Goal: Transaction & Acquisition: Subscribe to service/newsletter

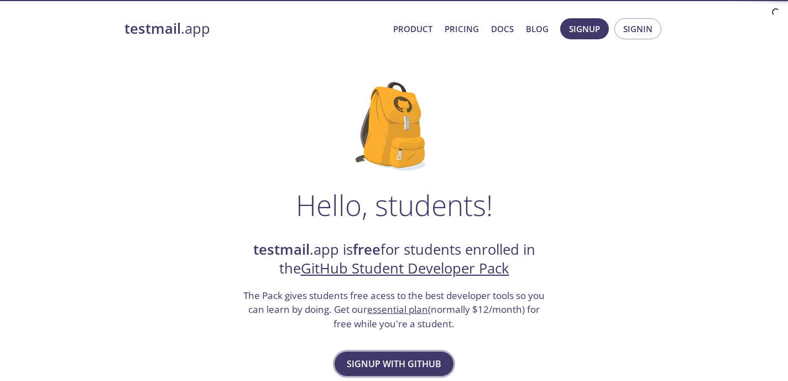
click at [380, 363] on span "Signup with GitHub" at bounding box center [394, 363] width 95 height 15
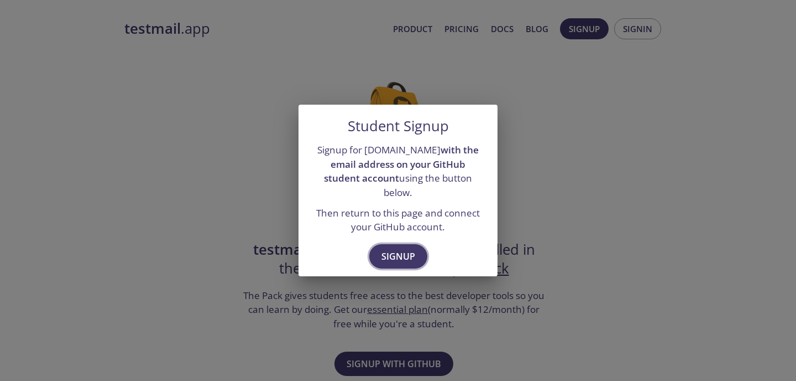
click at [393, 248] on span "Signup" at bounding box center [399, 255] width 34 height 15
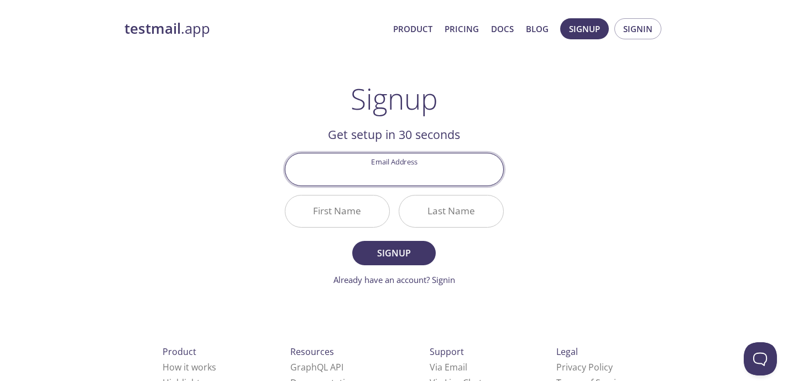
click at [463, 170] on input "Email Address" at bounding box center [394, 169] width 218 height 32
type input "[EMAIL_ADDRESS][DOMAIN_NAME]"
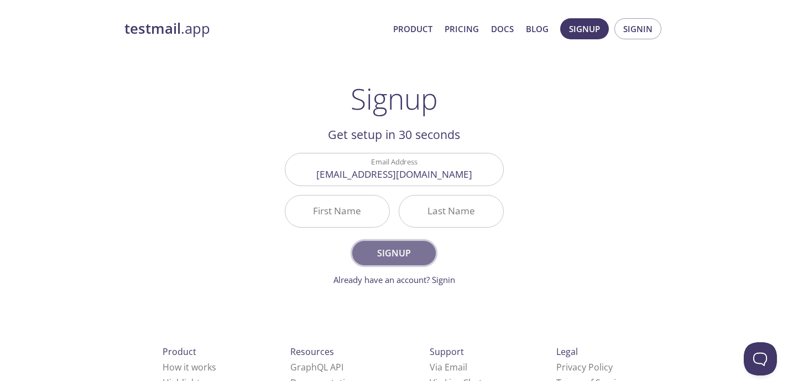
click at [400, 254] on span "Signup" at bounding box center [393, 252] width 59 height 15
click at [372, 221] on input "First Name Required" at bounding box center [337, 211] width 104 height 32
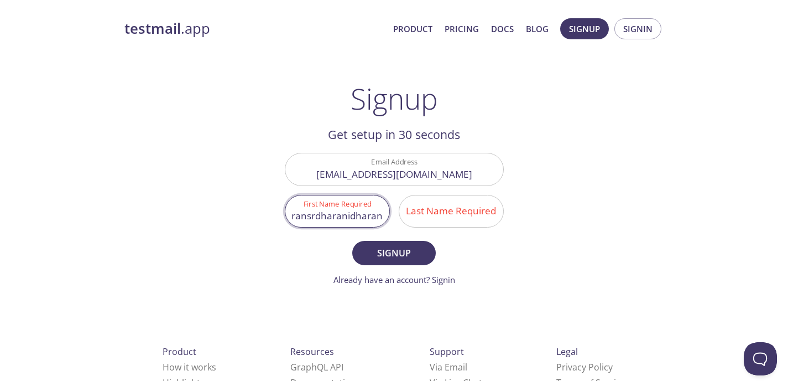
scroll to position [0, 51]
type input "Dharanidharansrdharanidharan"
click at [451, 211] on input "Last Name Required" at bounding box center [451, 211] width 104 height 32
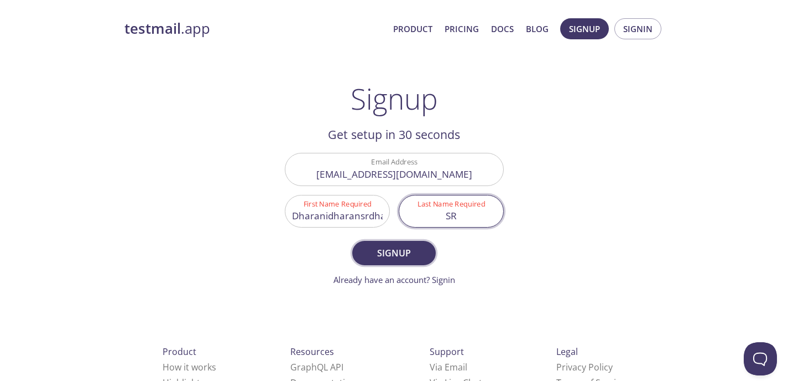
type input "SR"
click at [412, 244] on button "Signup" at bounding box center [393, 253] width 83 height 24
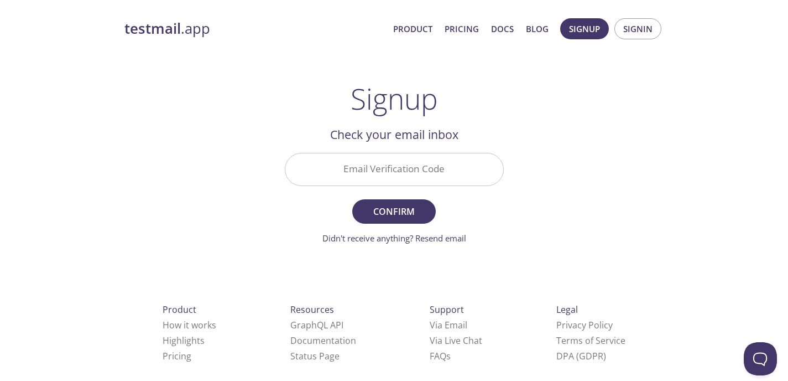
click at [383, 169] on input "Email Verification Code" at bounding box center [394, 169] width 218 height 32
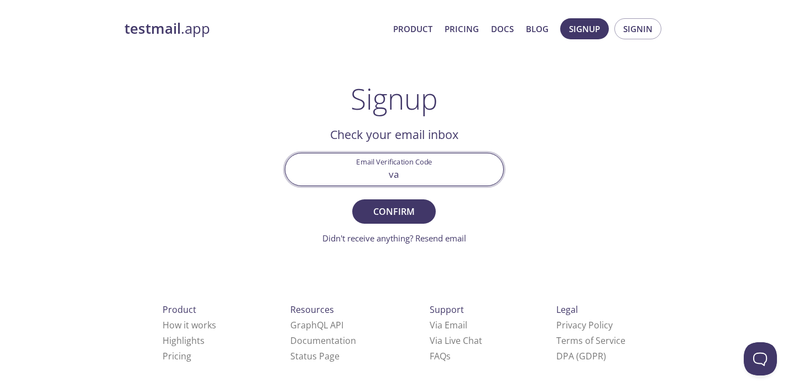
type input "v"
paste input "5JRT4XK"
type input "5JRT4XK"
click at [395, 213] on span "Confirm" at bounding box center [393, 211] width 59 height 15
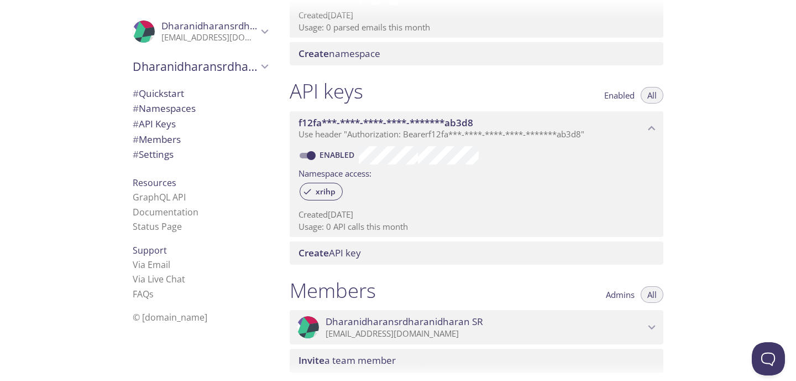
scroll to position [221, 0]
click at [311, 154] on input "Enabled" at bounding box center [311, 154] width 40 height 13
click at [306, 153] on input "Disabled" at bounding box center [303, 154] width 40 height 13
checkbox input "true"
